Goal: Task Accomplishment & Management: Use online tool/utility

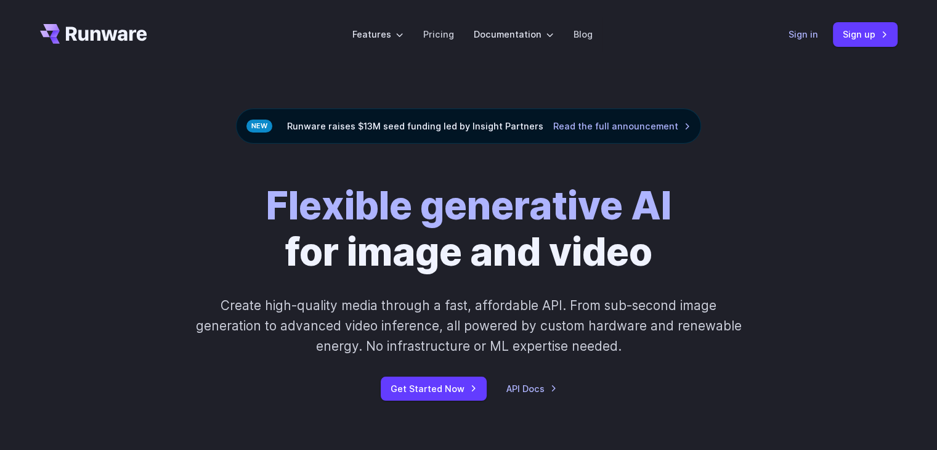
click at [818, 38] on link "Sign in" at bounding box center [804, 34] width 30 height 14
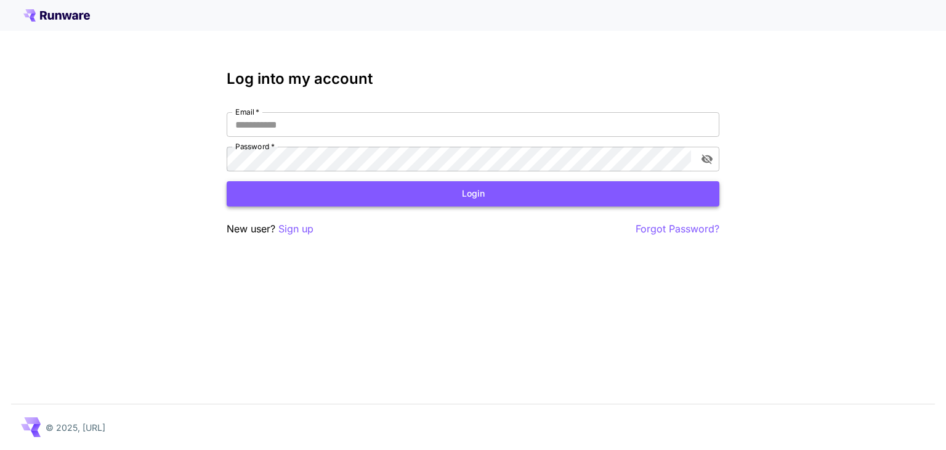
type input "**********"
click at [381, 188] on button "Login" at bounding box center [473, 193] width 493 height 25
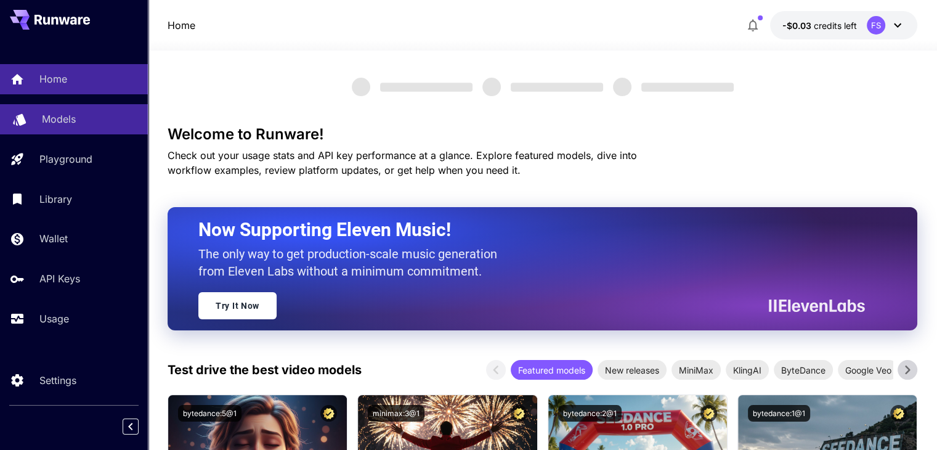
click at [41, 116] on link "Models" at bounding box center [74, 119] width 148 height 30
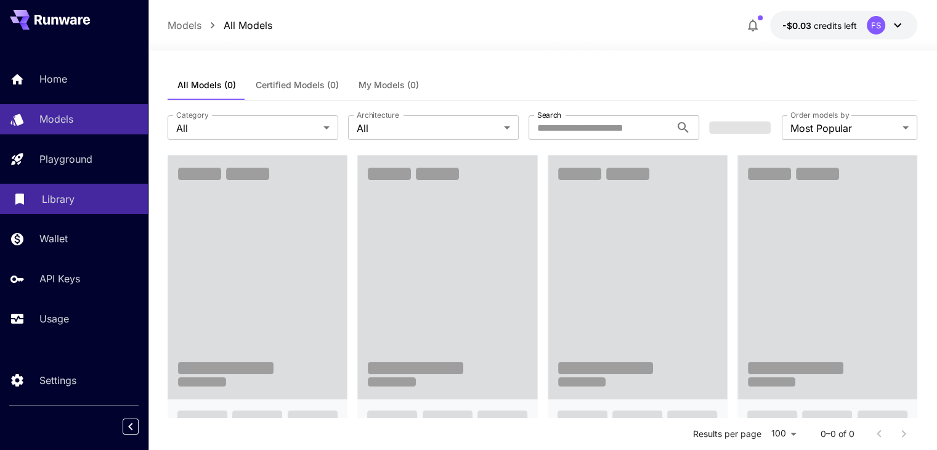
click at [71, 205] on p "Library" at bounding box center [58, 199] width 33 height 15
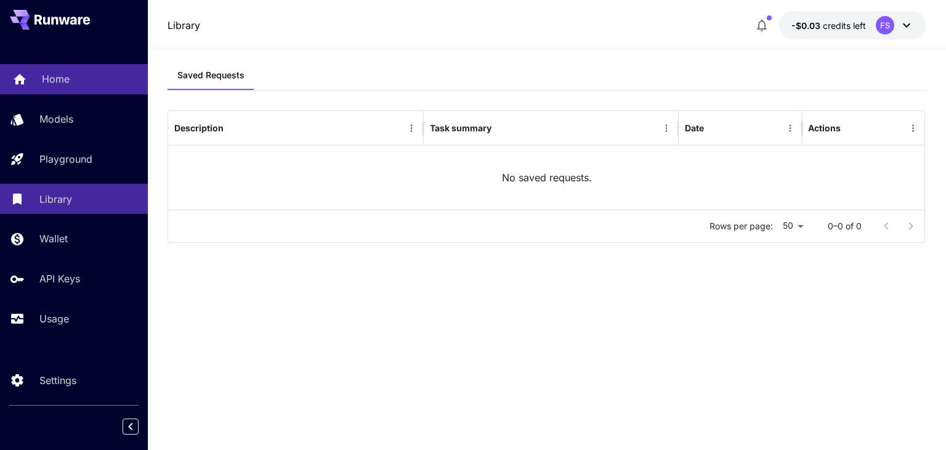
click at [75, 78] on div "Home" at bounding box center [90, 78] width 96 height 15
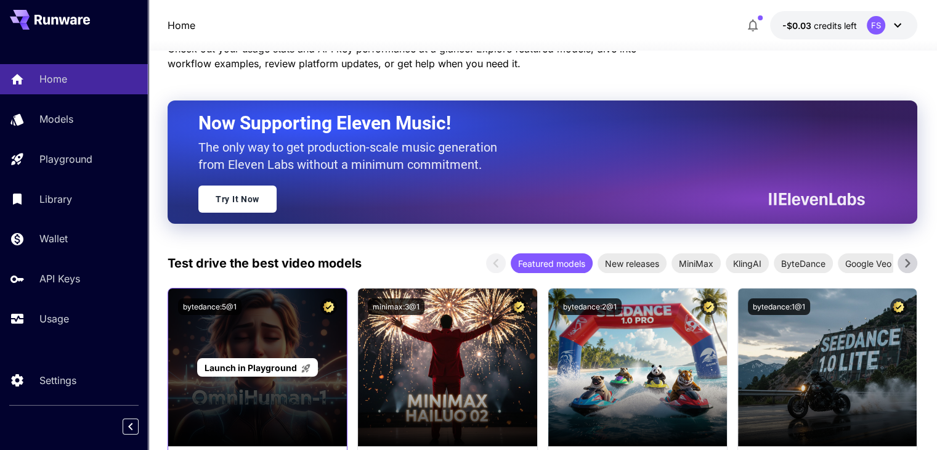
scroll to position [246, 0]
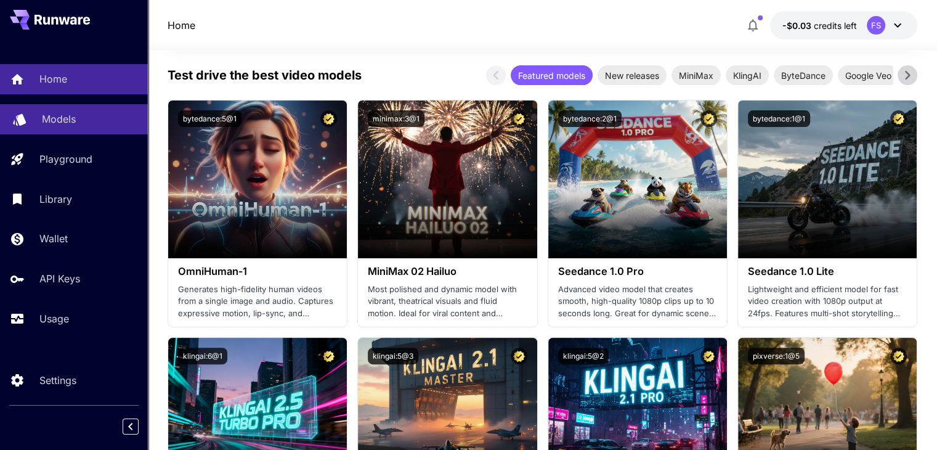
click at [89, 110] on link "Models" at bounding box center [74, 119] width 148 height 30
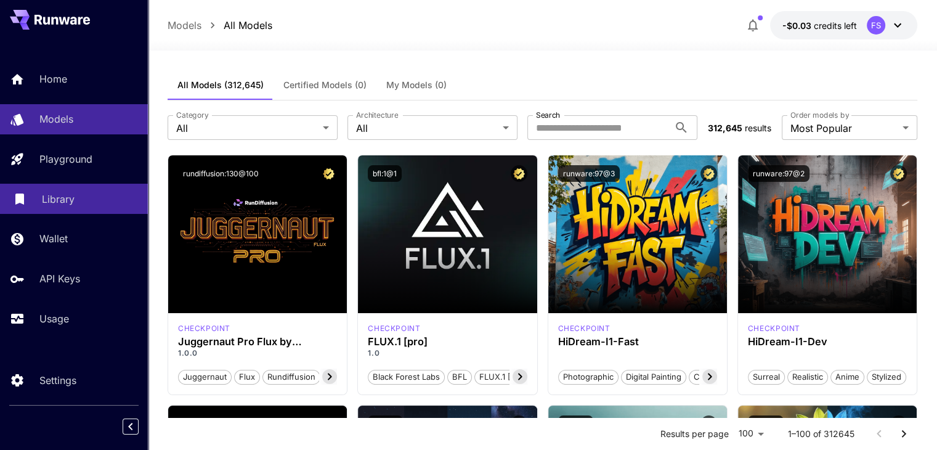
click at [69, 206] on p "Library" at bounding box center [58, 199] width 33 height 15
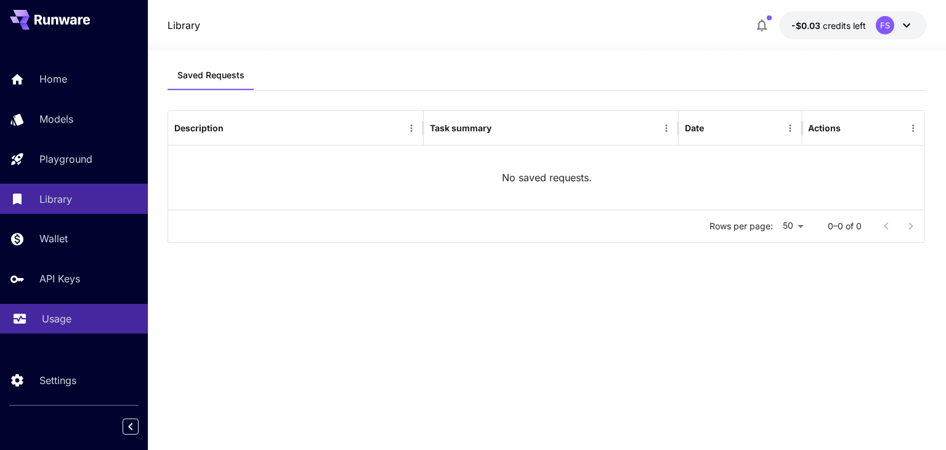
click at [58, 331] on link "Usage" at bounding box center [74, 319] width 148 height 30
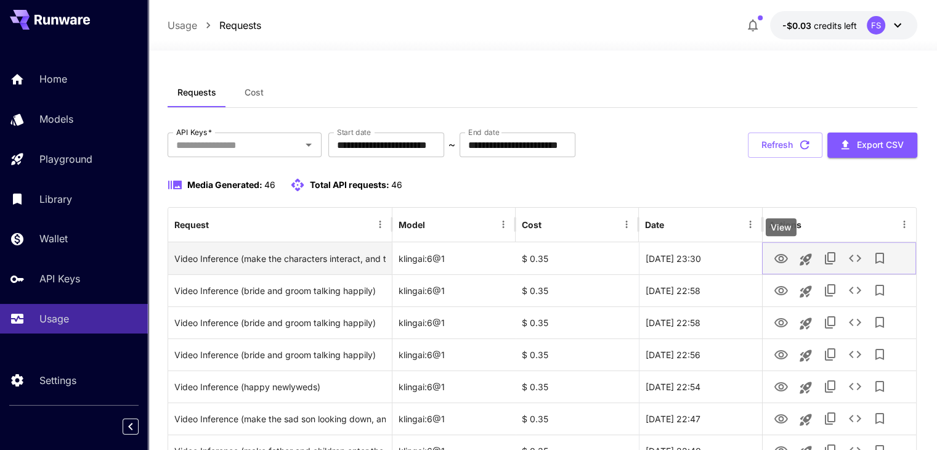
click at [782, 262] on icon "View" at bounding box center [782, 258] width 14 height 9
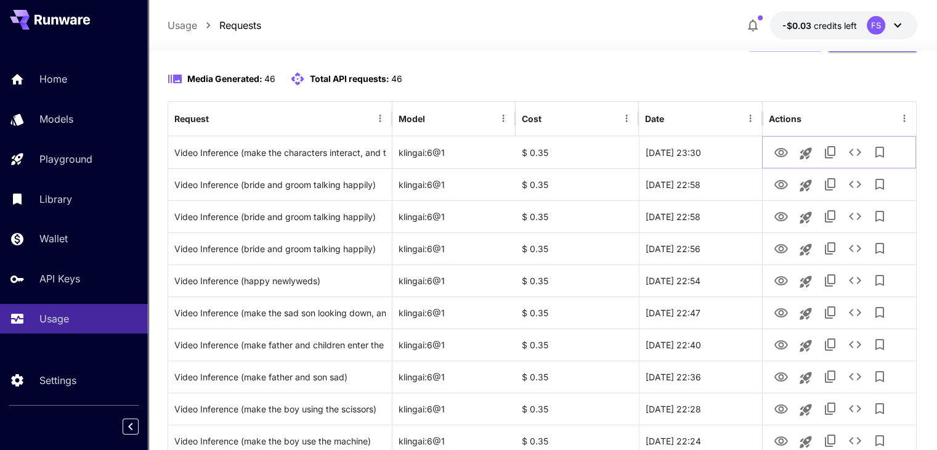
scroll to position [123, 0]
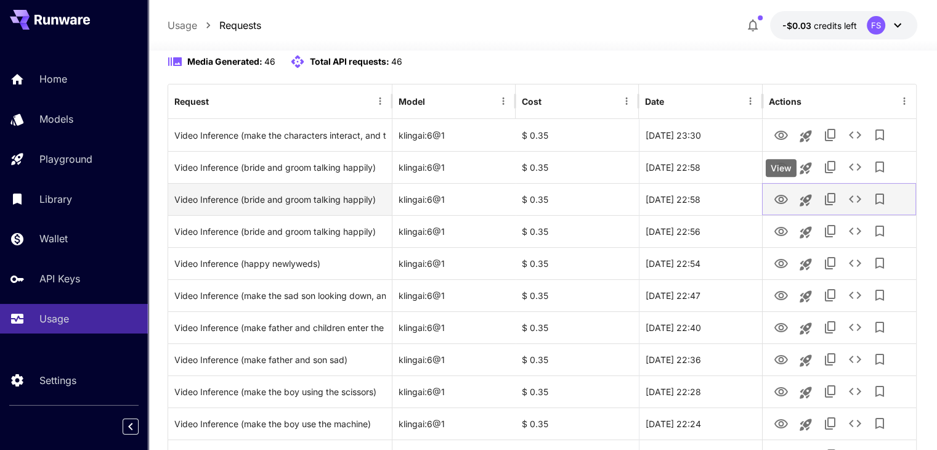
click at [784, 200] on icon "View" at bounding box center [781, 199] width 15 height 15
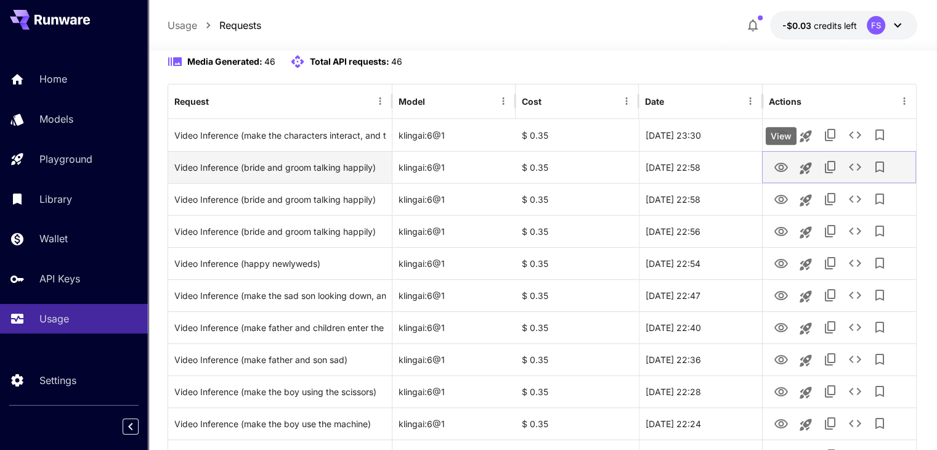
click at [783, 165] on icon "View" at bounding box center [781, 167] width 15 height 15
